Goal: Task Accomplishment & Management: Use online tool/utility

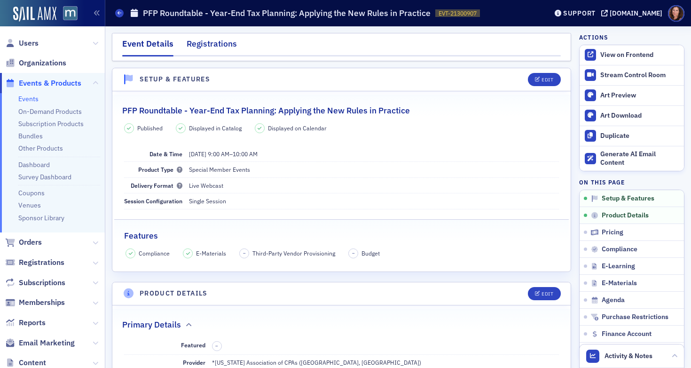
click at [222, 45] on div "Registrations" at bounding box center [212, 46] width 50 height 17
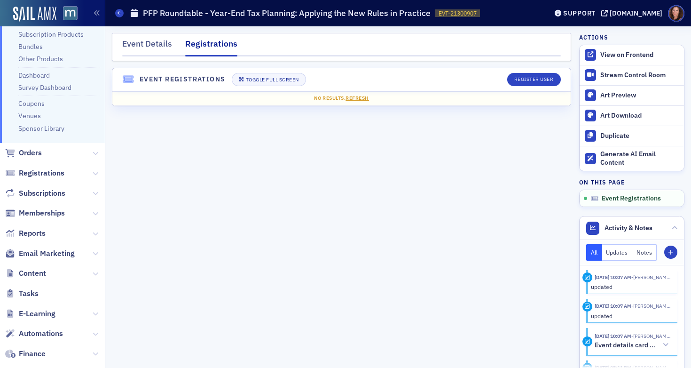
scroll to position [185, 0]
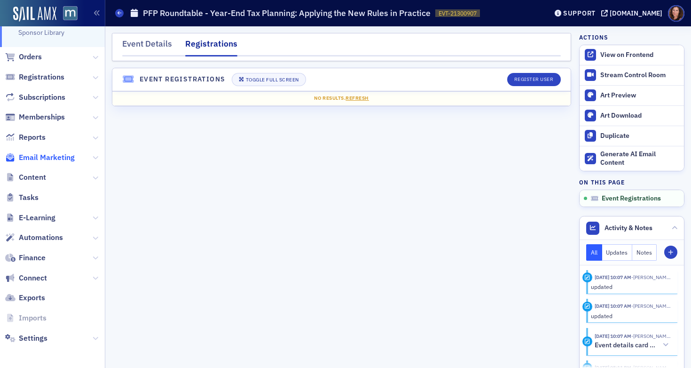
click at [44, 153] on span "Email Marketing" at bounding box center [47, 157] width 56 height 10
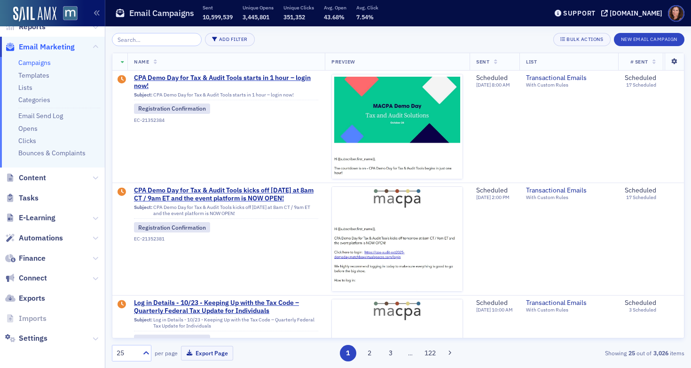
scroll to position [157, 0]
click at [641, 38] on button "New Email Campaign" at bounding box center [649, 39] width 71 height 13
